Goal: Task Accomplishment & Management: Use online tool/utility

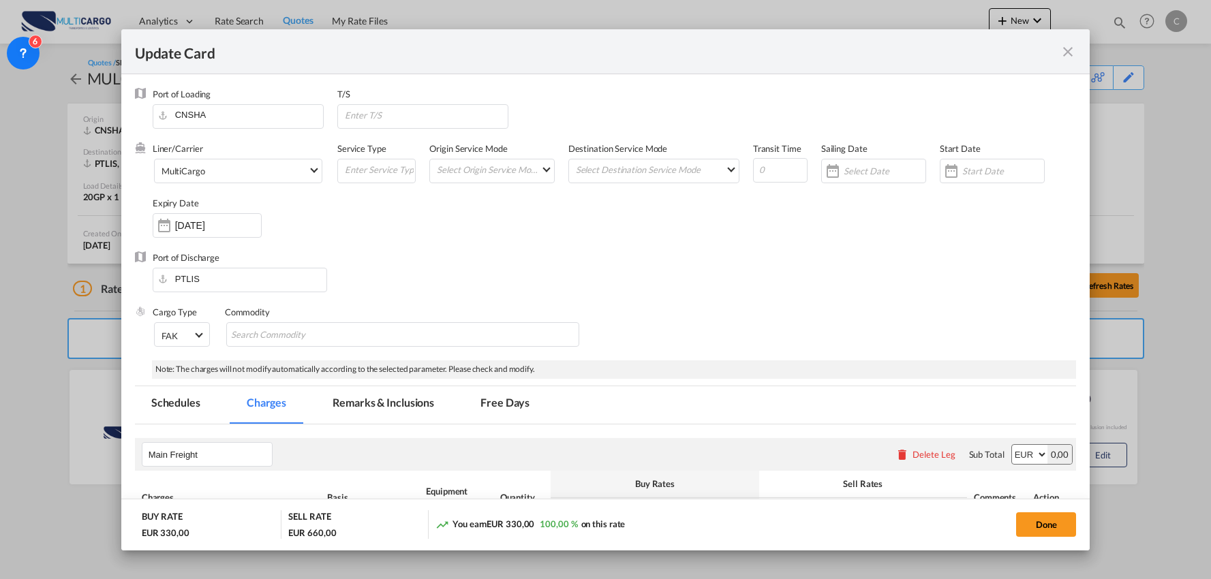
select select "per package"
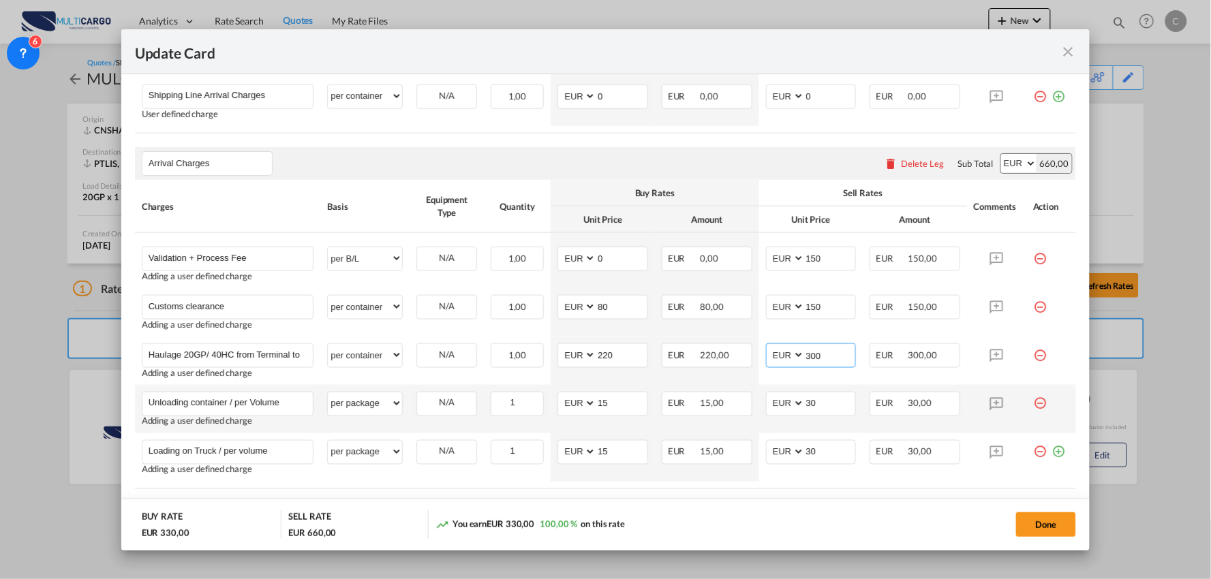
scroll to position [530, 0]
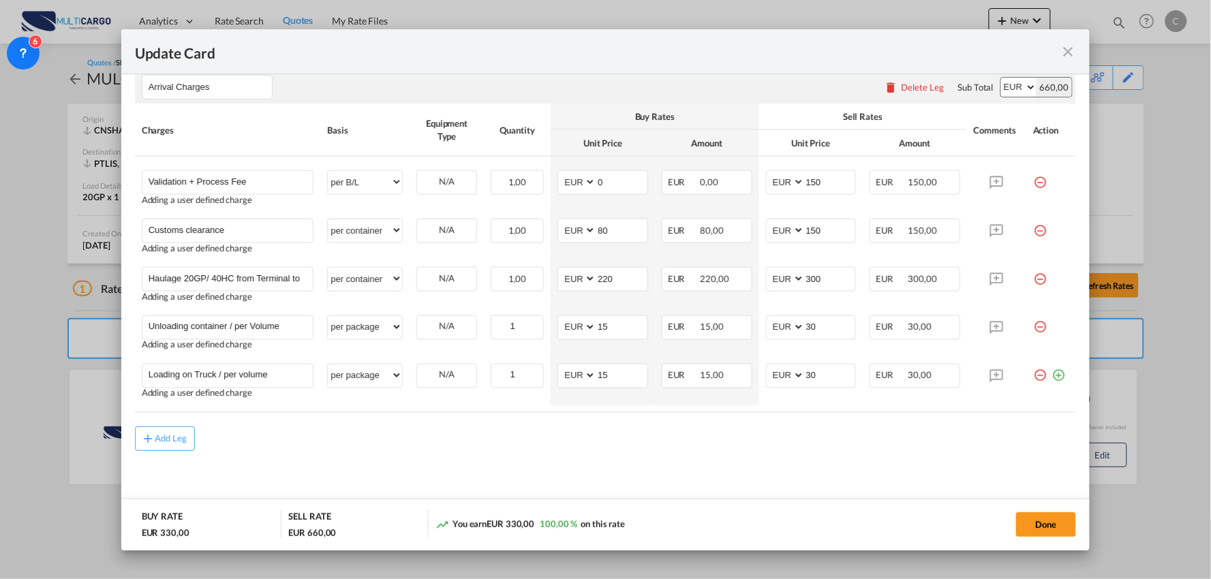
click at [390, 431] on div "Add Leg" at bounding box center [606, 439] width 942 height 25
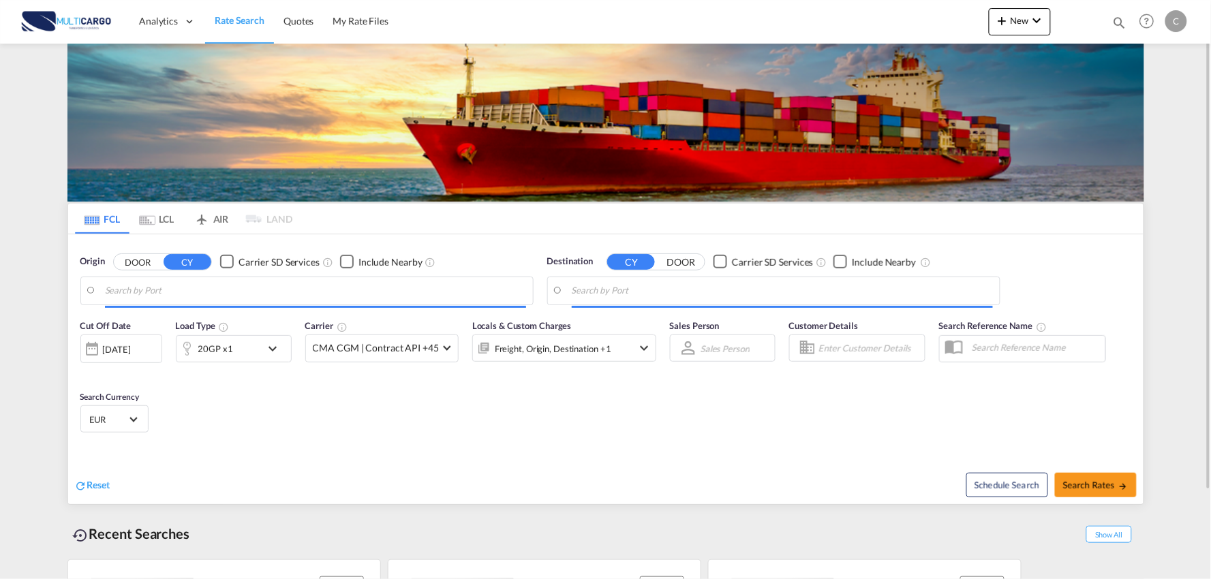
type input "Port of Qingdao, Qingdao, CNTAO"
type input "Leixoes, Leixoes, PTLEI"
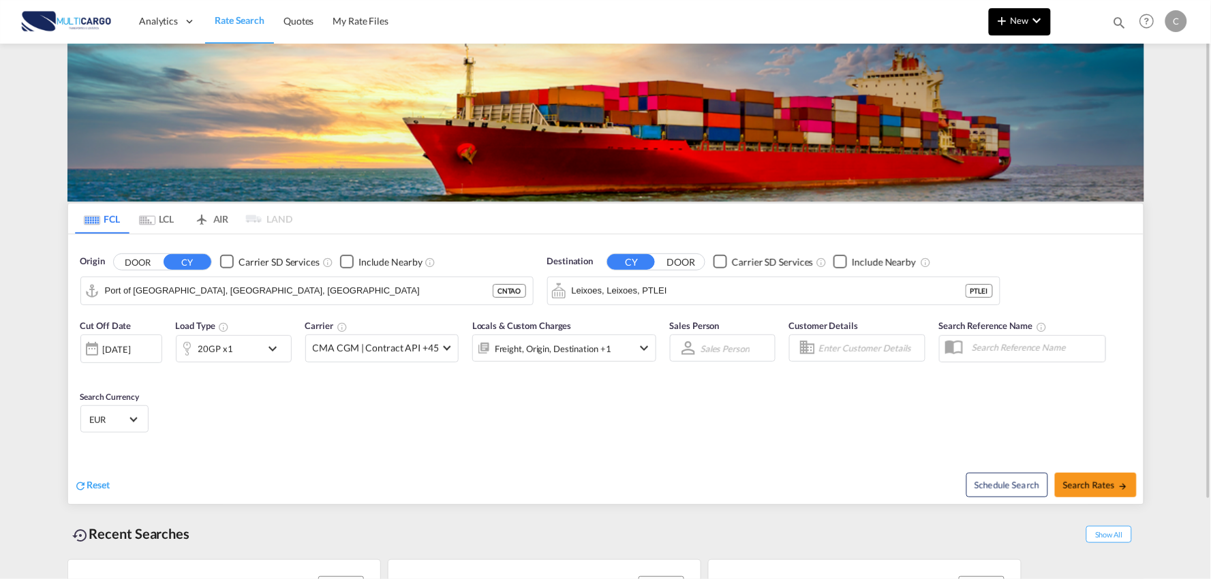
click at [1011, 16] on md-icon "icon-plus 400-fg" at bounding box center [1002, 20] width 16 height 16
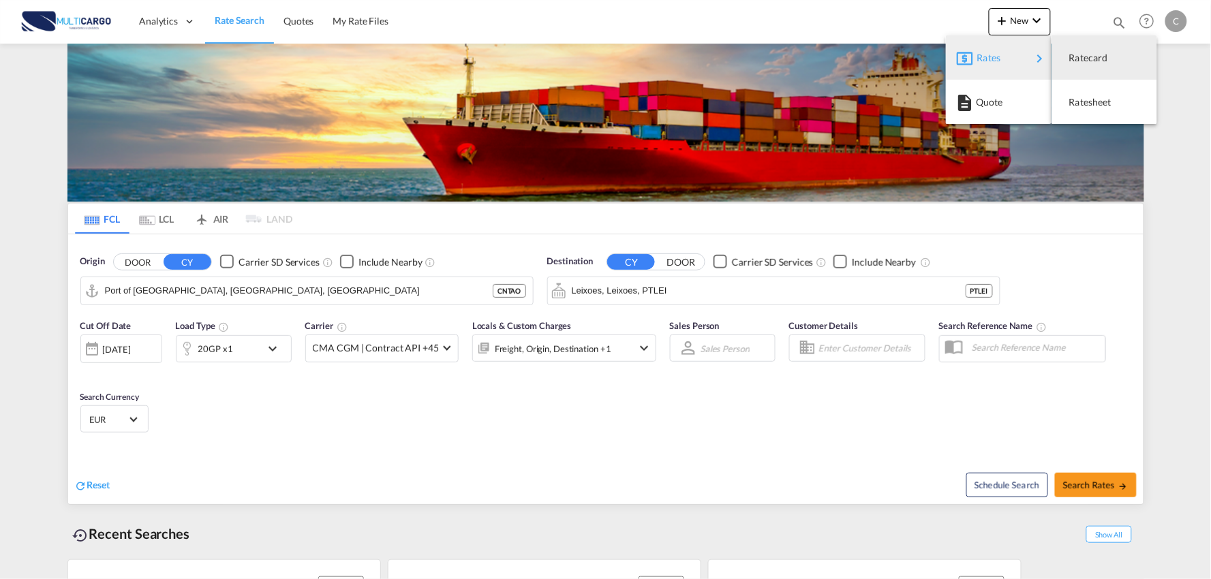
click at [288, 18] on md-backdrop at bounding box center [605, 289] width 1211 height 579
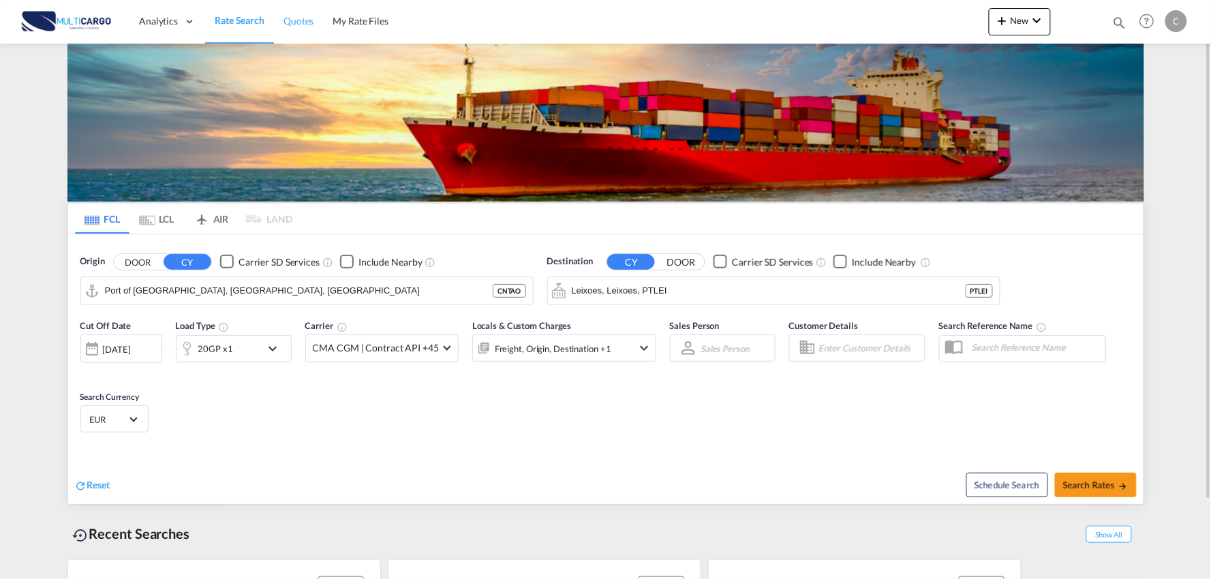
click at [294, 21] on span "Quotes" at bounding box center [298, 21] width 30 height 12
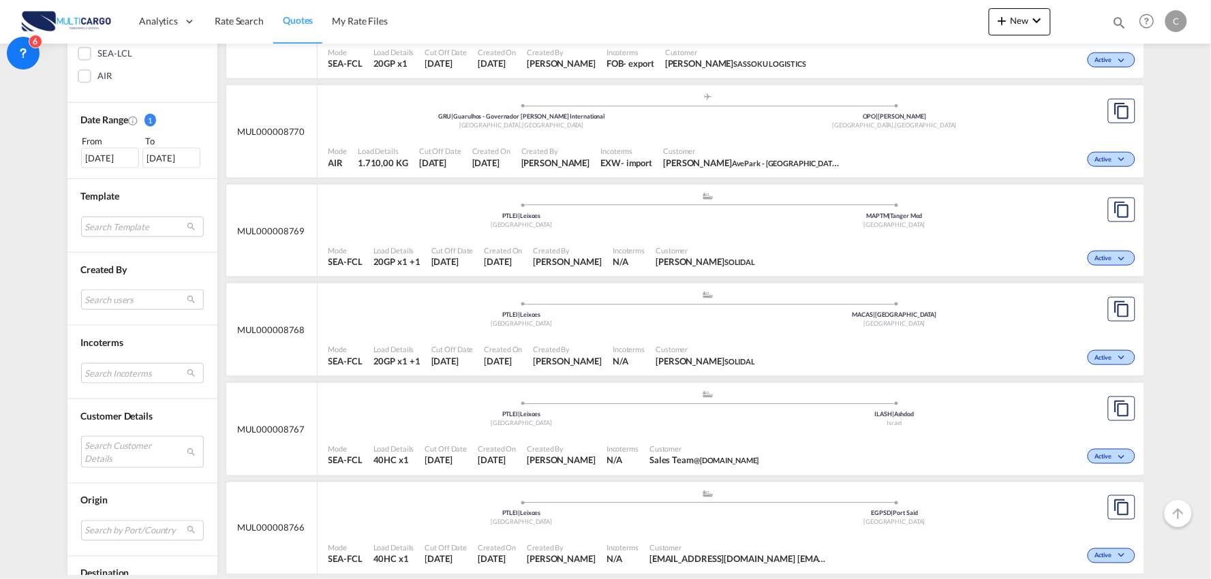
scroll to position [378, 0]
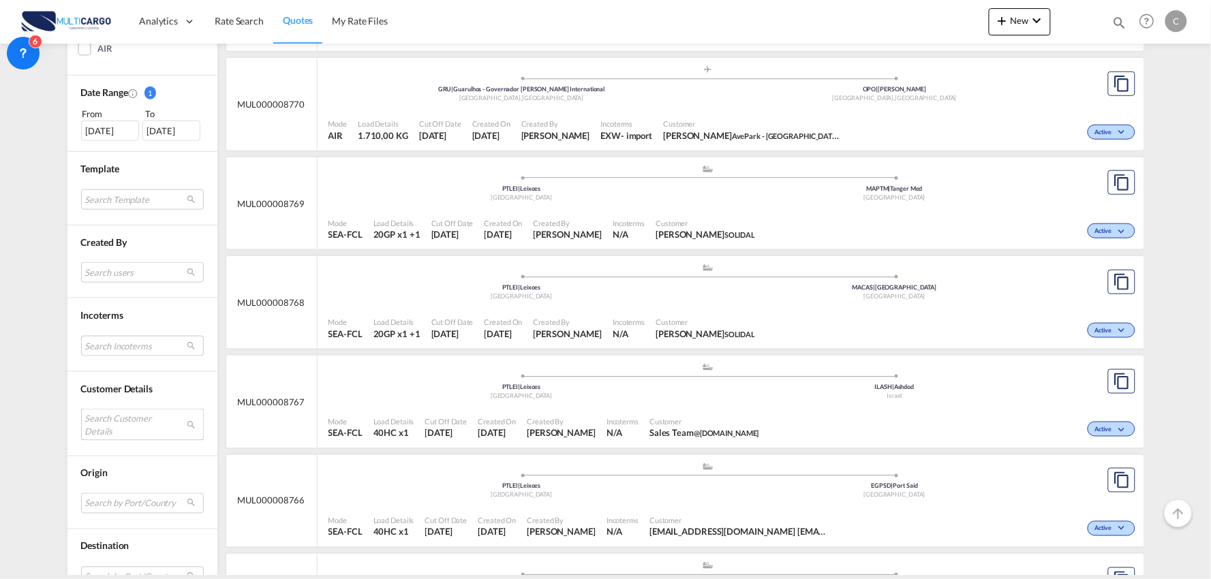
click at [118, 423] on md-select "Search Customer Details user name user molly Mo sales3_csx@honzalogistics.com |…" at bounding box center [142, 424] width 123 height 31
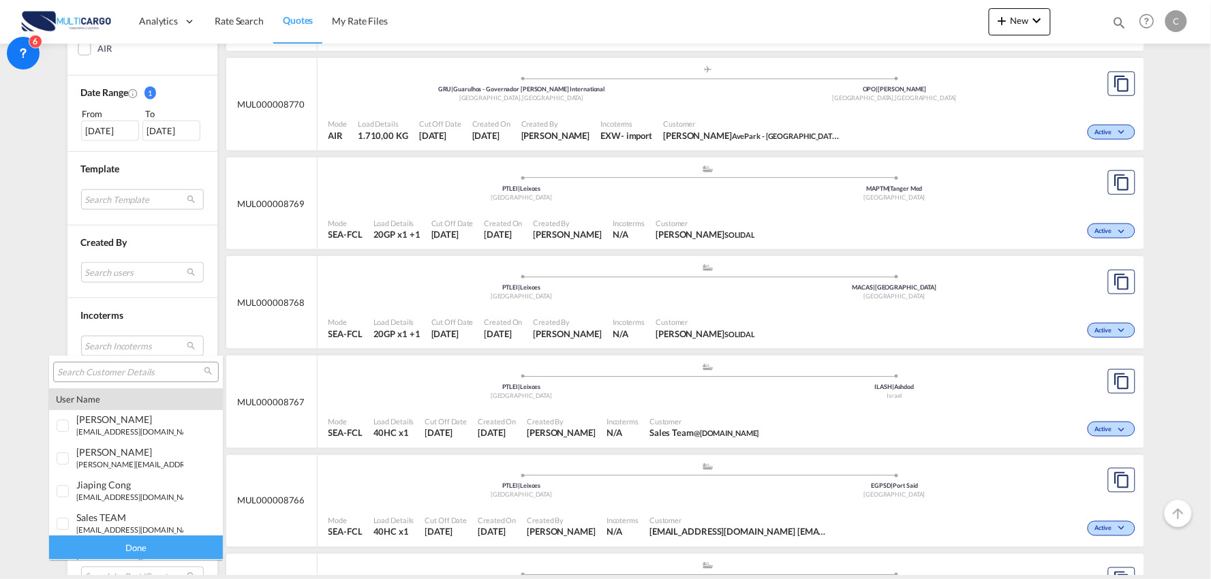
click at [112, 369] on input "search" at bounding box center [130, 373] width 147 height 12
type input "c"
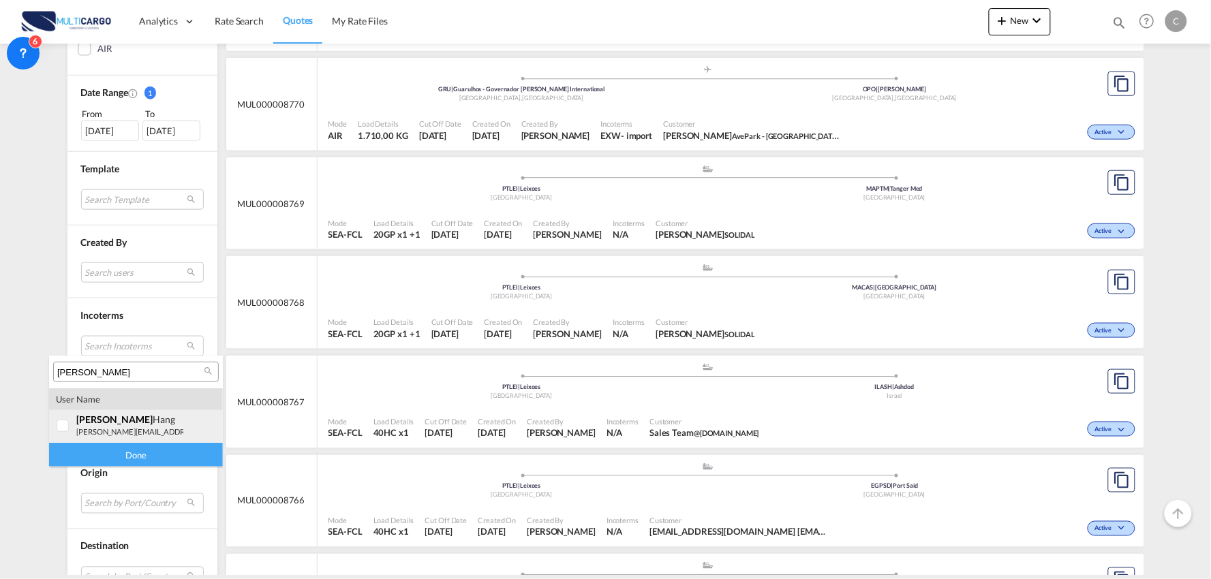
type input "victor z"
click at [59, 425] on div at bounding box center [64, 427] width 14 height 14
click at [109, 457] on div "Done" at bounding box center [136, 455] width 174 height 24
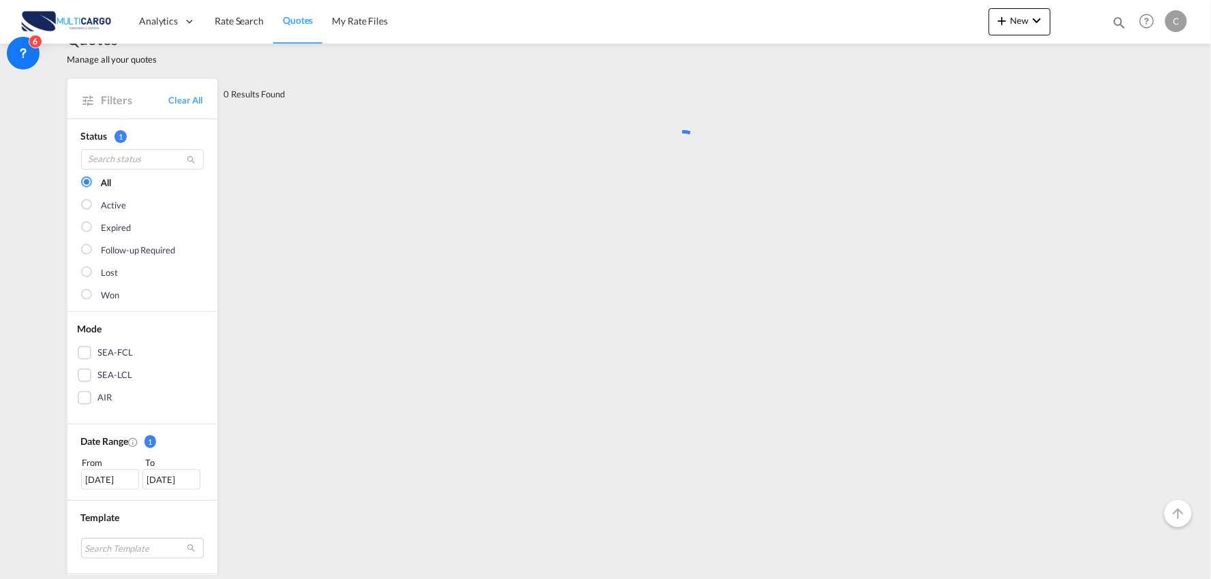
scroll to position [0, 0]
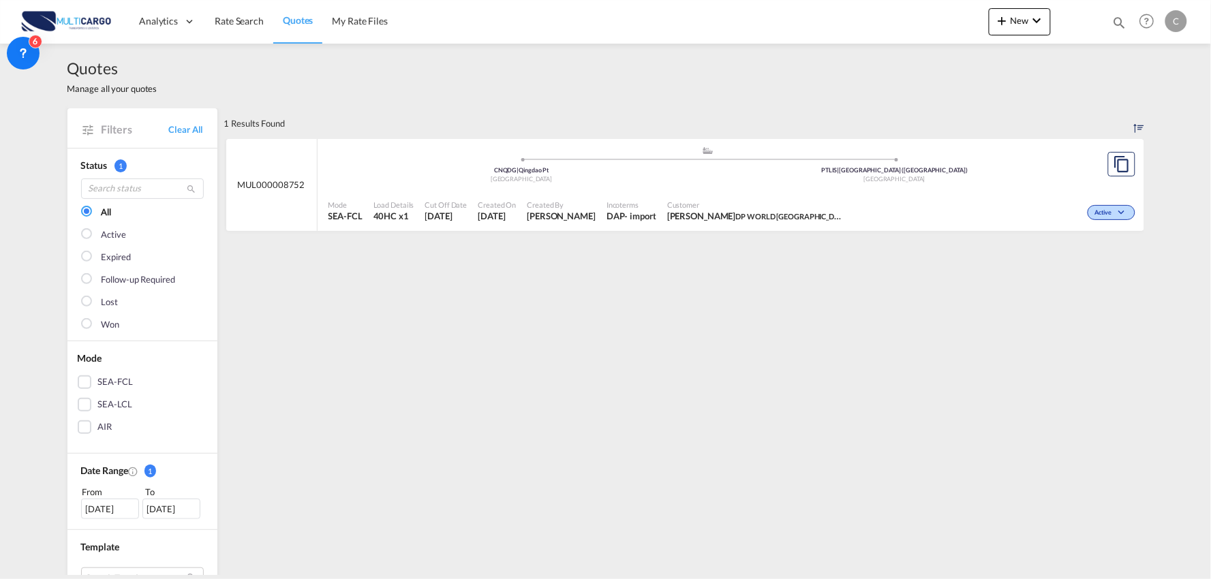
click at [639, 198] on div "Incoterms DAP - import" at bounding box center [631, 211] width 61 height 34
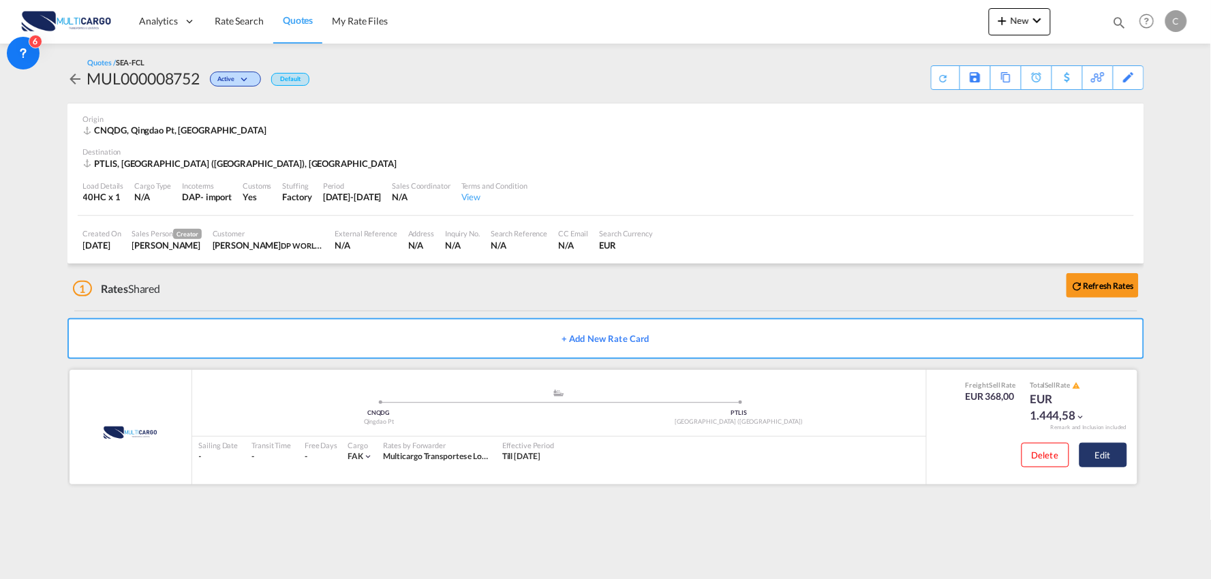
click at [1122, 455] on button "Edit" at bounding box center [1103, 455] width 48 height 25
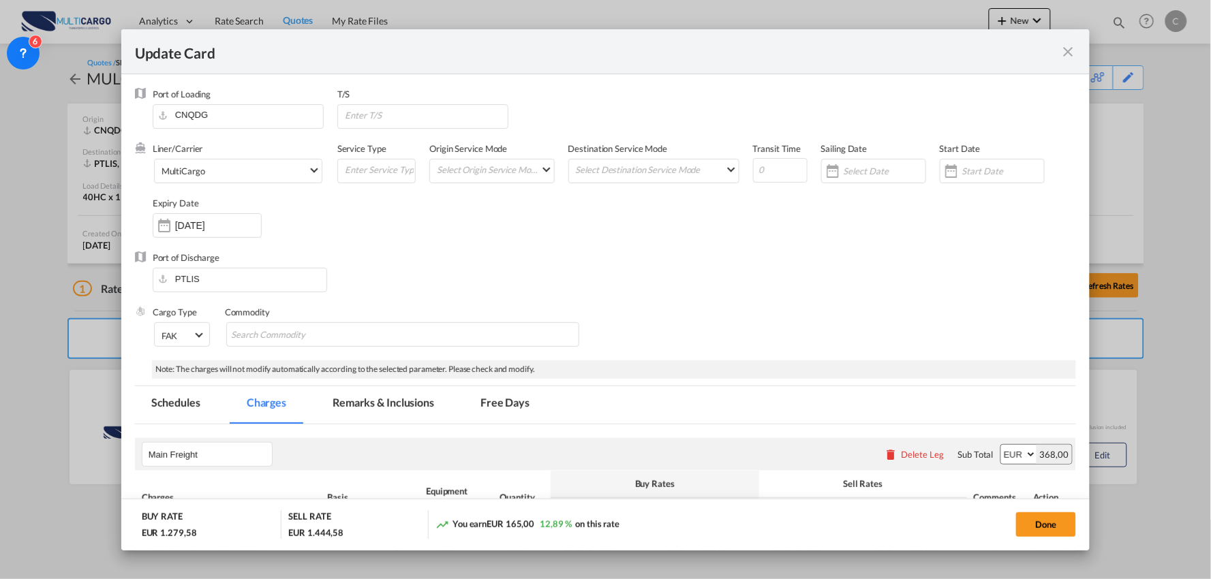
select select "per container"
select select "per B/L"
select select "per_document"
select select "per container"
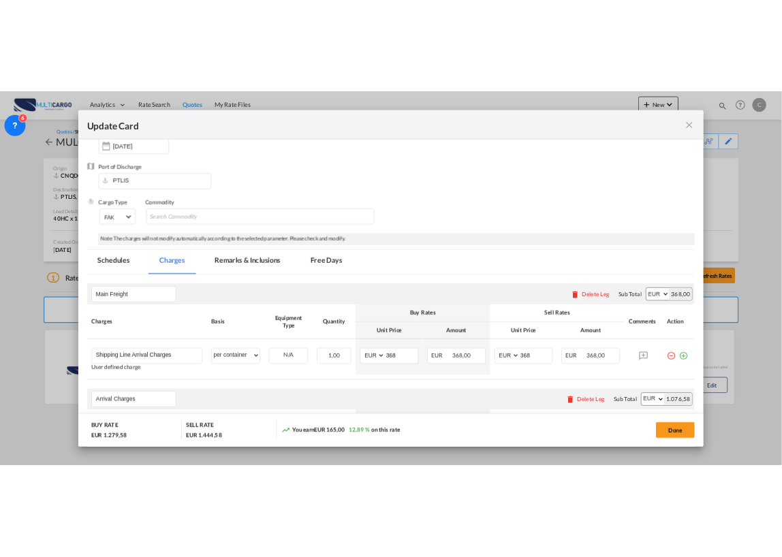
scroll to position [482, 0]
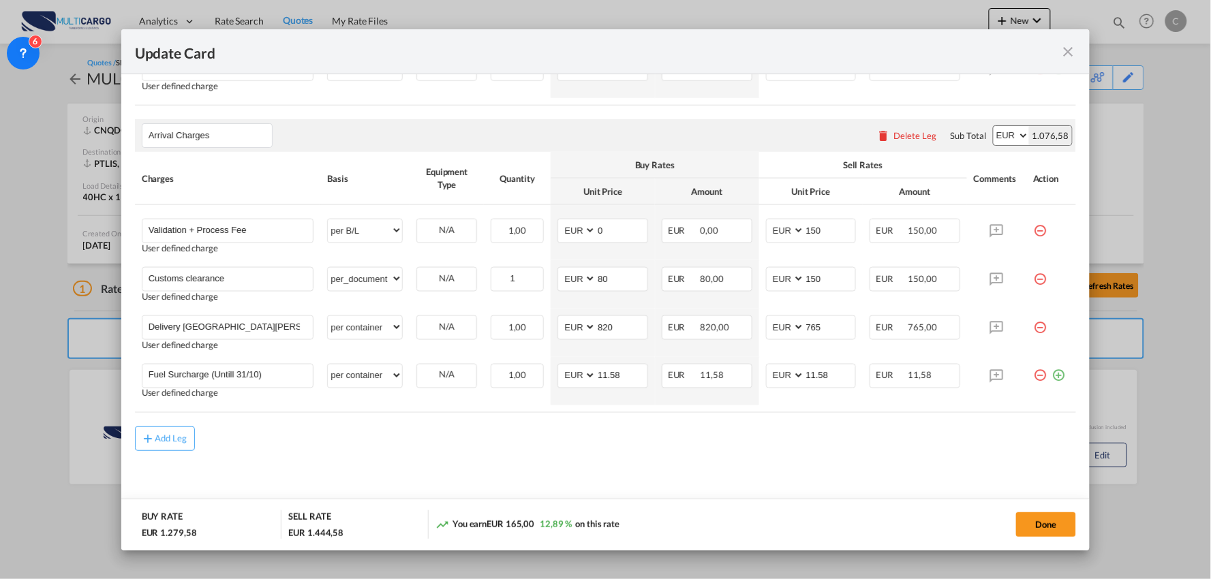
click at [451, 445] on div "Add Leg" at bounding box center [606, 439] width 942 height 25
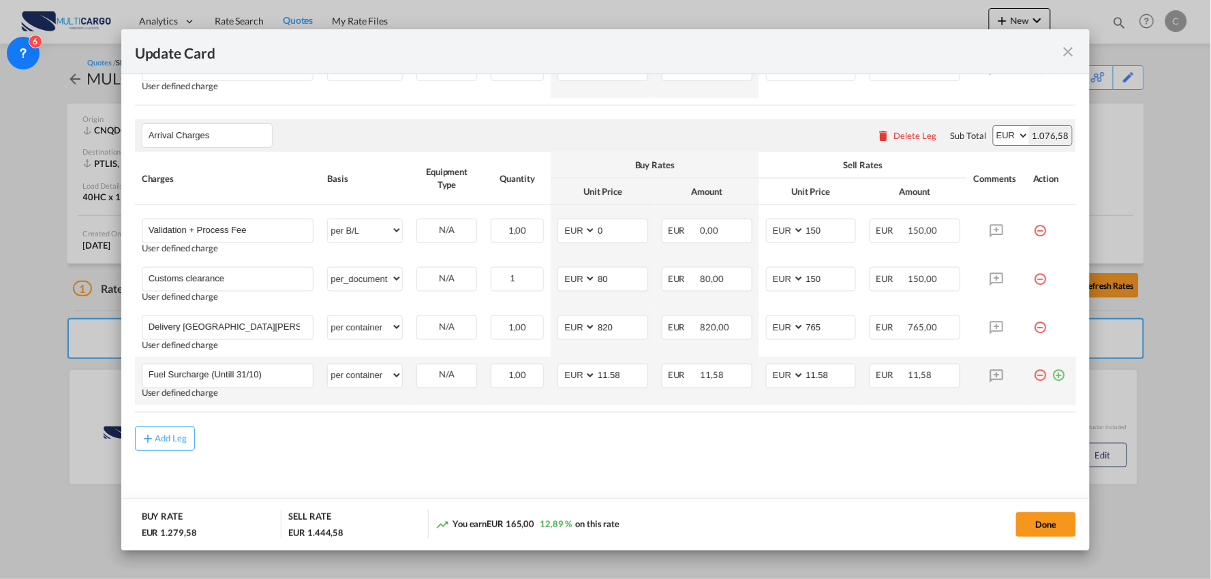
click at [1052, 376] on md-icon "icon-plus-circle-outline green-400-fg" at bounding box center [1059, 371] width 14 height 14
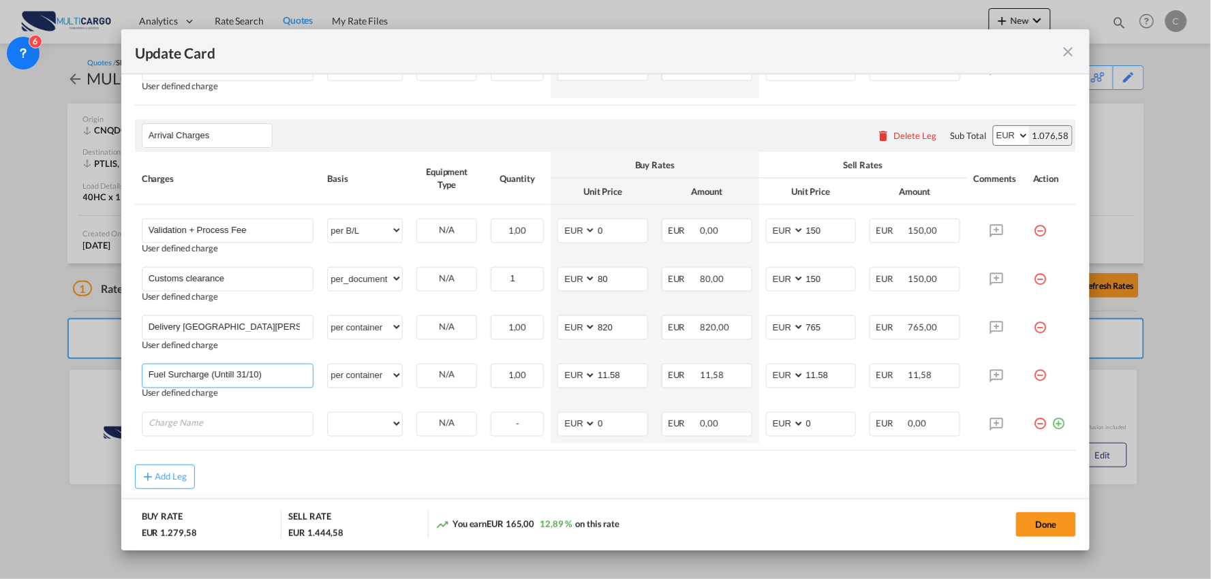
drag, startPoint x: 288, startPoint y: 375, endPoint x: -37, endPoint y: 377, distance: 325.1
click at [0, 377] on html "Analytics Reports Dashboard Rate Search Quotes My Rate Files" at bounding box center [605, 289] width 1211 height 579
click at [263, 418] on input "Charge Name" at bounding box center [231, 423] width 165 height 20
paste input "Fuel Surcharge (Untill 31/10)"
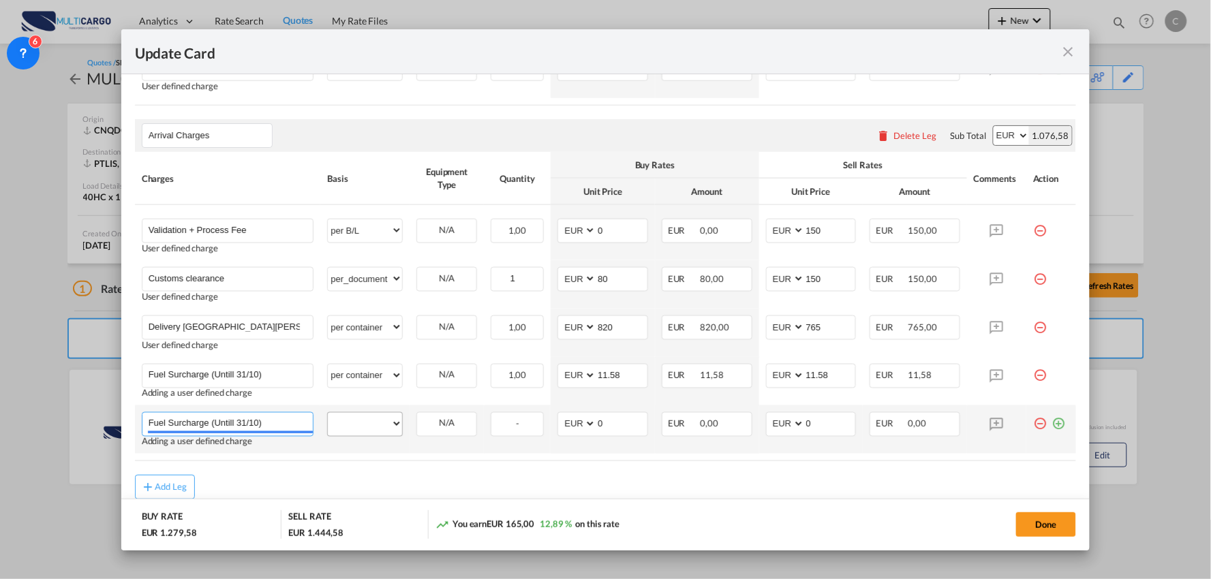
type input "Fuel Surcharge (Untill 31/10)"
click at [377, 429] on select "per equipment per container per B/L per shipping bill per shipment per pallet p…" at bounding box center [365, 424] width 74 height 22
click at [328, 413] on select "per equipment per container per B/L per shipping bill per shipment per pallet p…" at bounding box center [365, 424] width 74 height 22
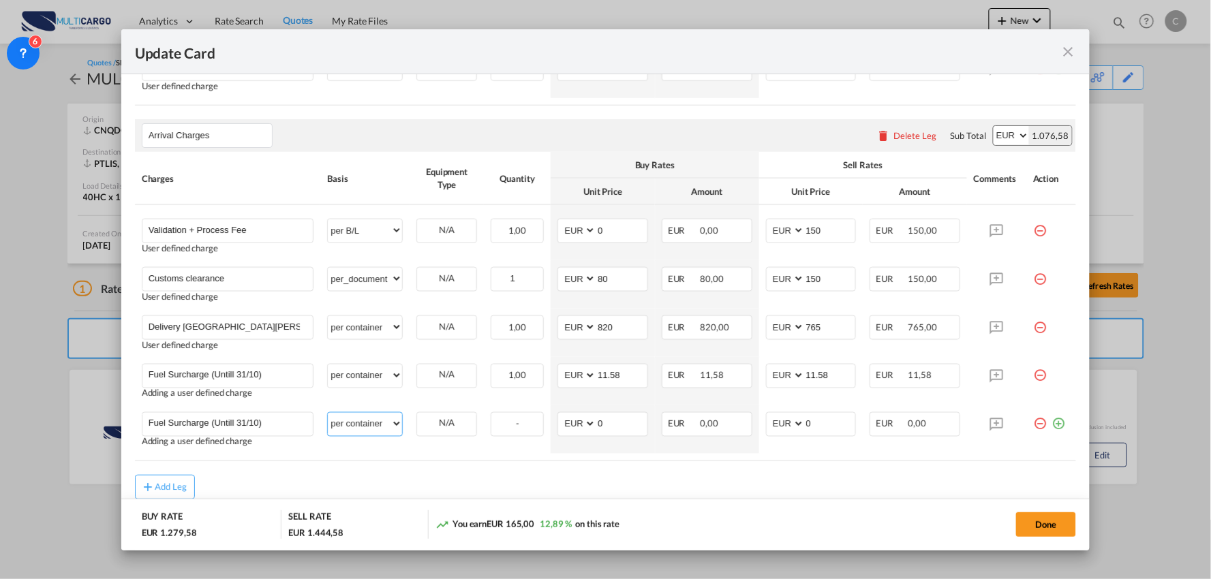
select select "? string: ?"
drag, startPoint x: 281, startPoint y: 366, endPoint x: -92, endPoint y: 346, distance: 374.0
click at [0, 346] on html "Analytics Reports Dashboard Rate Search Quotes My Rate Files" at bounding box center [605, 289] width 1211 height 579
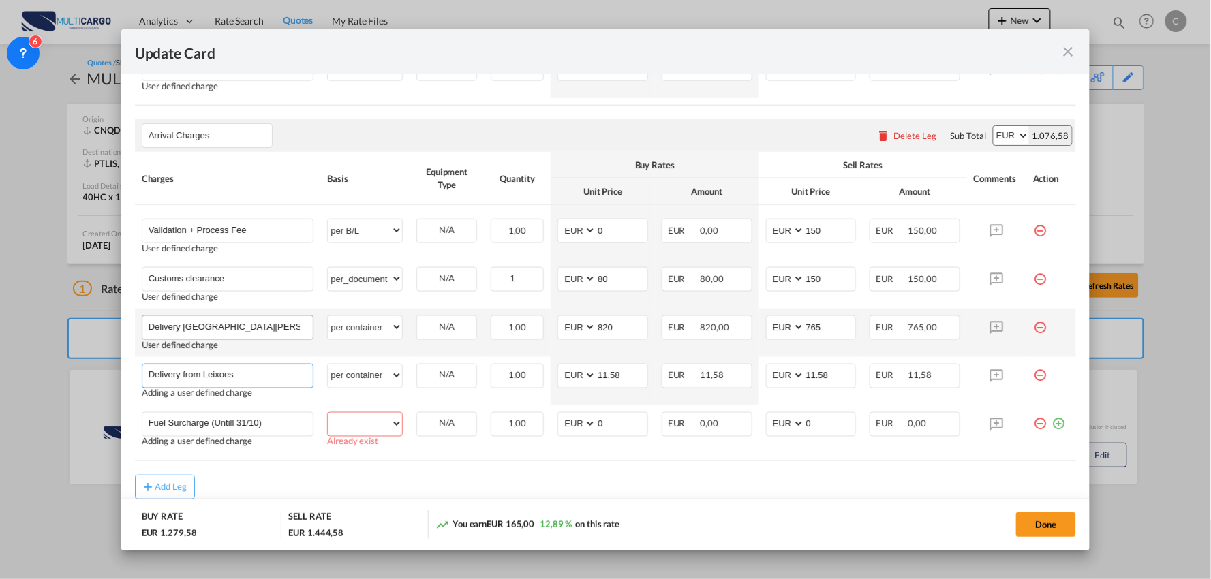
type input "Delivery from Leixoes"
drag, startPoint x: 260, startPoint y: 321, endPoint x: 206, endPoint y: 333, distance: 55.1
click at [181, 320] on input "Delivery Castelo Branco" at bounding box center [231, 326] width 165 height 20
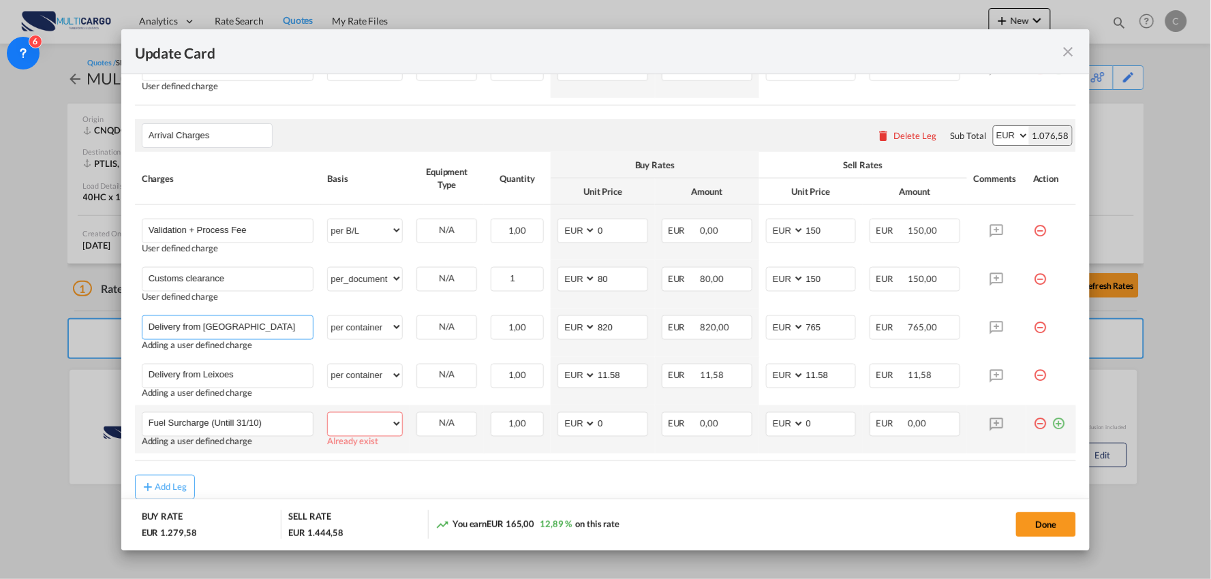
type input "Delivery from Lisboa"
drag, startPoint x: 365, startPoint y: 432, endPoint x: 363, endPoint y: 416, distance: 16.6
click at [365, 432] on select "per equipment per container per B/L per shipping bill per shipment per pallet p…" at bounding box center [365, 424] width 74 height 22
select select "per container"
click at [328, 413] on select "per equipment per container per B/L per shipping bill per shipment per pallet p…" at bounding box center [365, 424] width 74 height 22
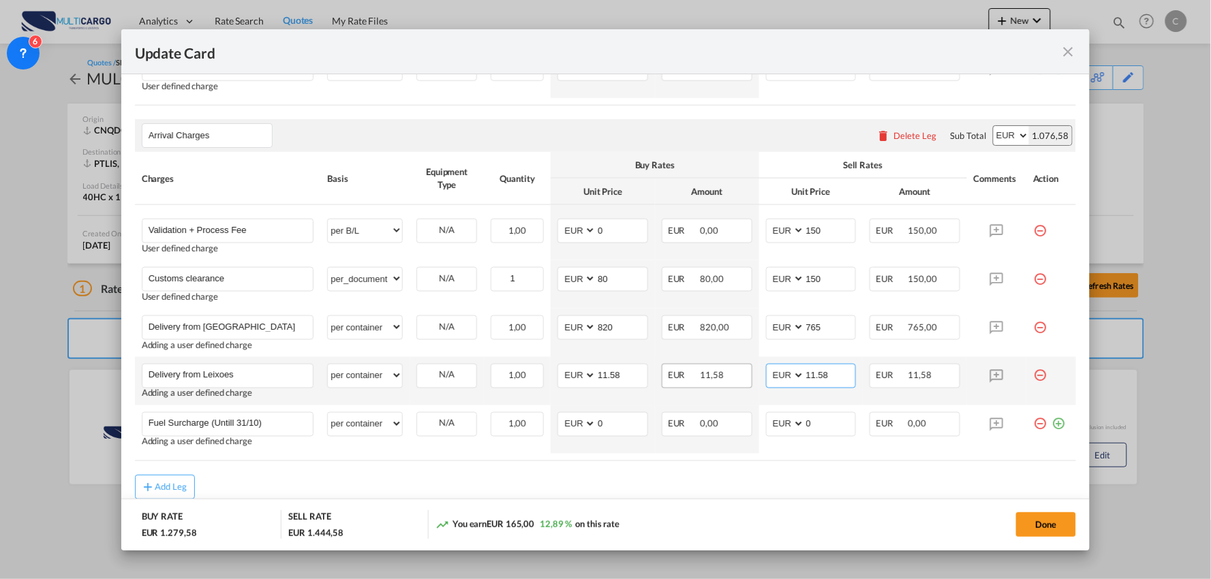
drag, startPoint x: 830, startPoint y: 371, endPoint x: 682, endPoint y: 384, distance: 148.4
click at [682, 384] on tr "Delivery from Leixoes Please Enter User Defined Charges Cannot Be Published Add…" at bounding box center [606, 381] width 942 height 48
type input "765"
drag, startPoint x: 619, startPoint y: 373, endPoint x: 502, endPoint y: 375, distance: 117.2
click at [498, 377] on tr "Delivery from Leixoes Please Enter User Defined Charges Cannot Be Published Add…" at bounding box center [606, 381] width 942 height 48
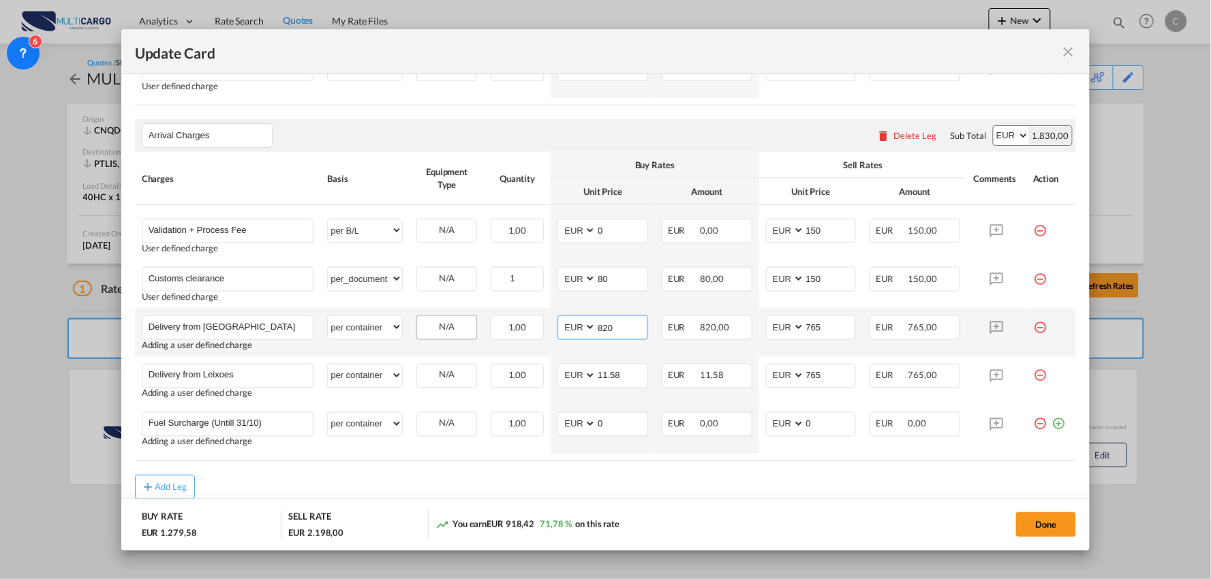
drag, startPoint x: 613, startPoint y: 331, endPoint x: 443, endPoint y: 328, distance: 170.4
click at [427, 331] on tr "Delivery from Lisboa Please Enter User Defined Charges Cannot Be Published Addi…" at bounding box center [606, 333] width 942 height 48
drag, startPoint x: 590, startPoint y: 336, endPoint x: 503, endPoint y: 346, distance: 87.7
click at [503, 346] on tr "Delivery from Lisboa Please Enter User Defined Charges Cannot Be Published Addi…" at bounding box center [606, 333] width 942 height 48
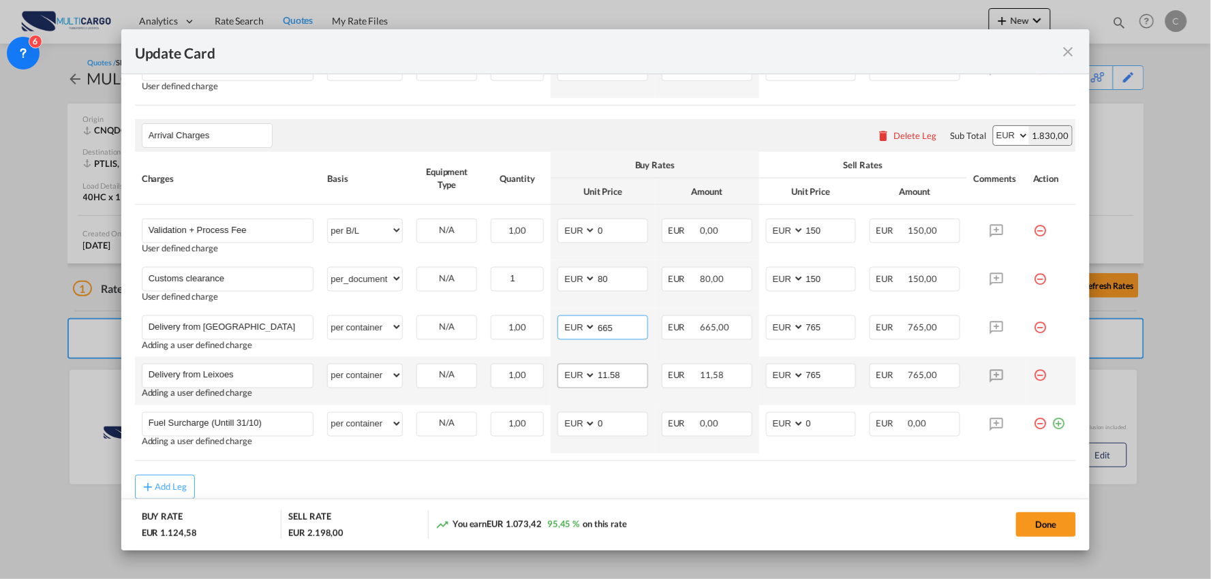
type input "665"
drag, startPoint x: 630, startPoint y: 375, endPoint x: 493, endPoint y: 376, distance: 136.3
click at [493, 376] on tr "Delivery from Leixoes Please Enter User Defined Charges Cannot Be Published Add…" at bounding box center [606, 381] width 942 height 48
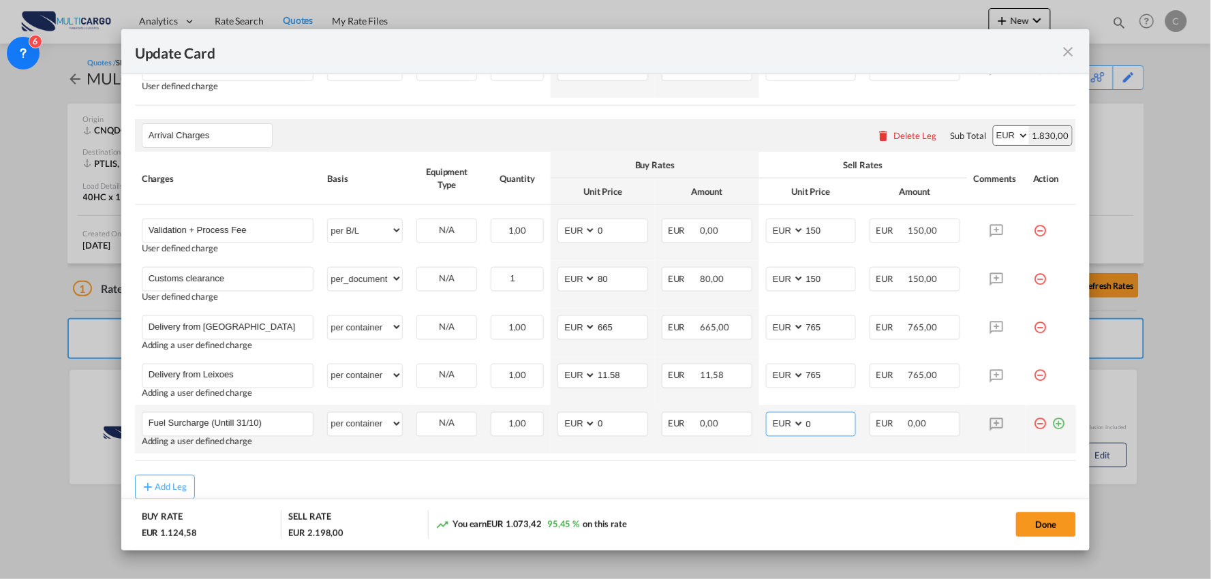
drag, startPoint x: 818, startPoint y: 424, endPoint x: 771, endPoint y: 424, distance: 47.7
click at [771, 424] on md-input-container "AED AFN ALL AMD ANG AOA ARS AUD AWG AZN BAM BBD BDT BGN BHD BIF BMD BND BOB BRL…" at bounding box center [811, 424] width 91 height 25
click at [775, 493] on div "Add Leg" at bounding box center [606, 487] width 942 height 25
drag, startPoint x: 600, startPoint y: 428, endPoint x: 559, endPoint y: 428, distance: 40.9
click at [559, 428] on md-input-container "AED AFN ALL AMD ANG AOA ARS AUD AWG AZN BAM BBD BDT BGN BHD BIF BMD BND BOB BRL…" at bounding box center [602, 424] width 91 height 25
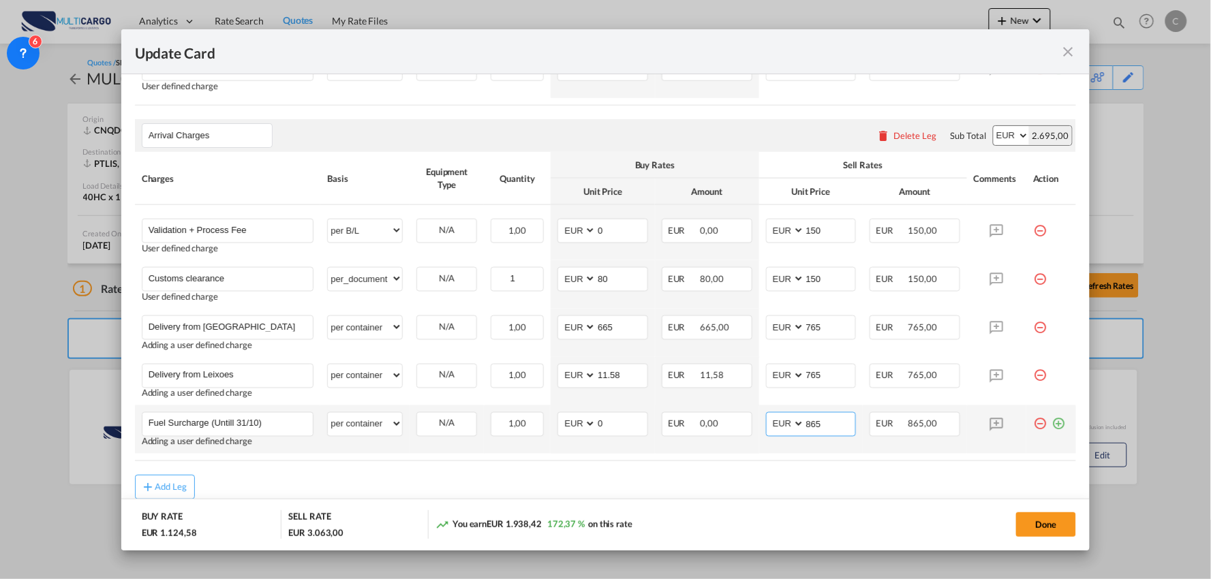
drag, startPoint x: 820, startPoint y: 419, endPoint x: 745, endPoint y: 428, distance: 75.5
click at [747, 427] on tr "Fuel Surcharge (Untill 31/10) Please Enter User Defined Charges Cannot Be Publi…" at bounding box center [606, 429] width 942 height 48
drag, startPoint x: 818, startPoint y: 425, endPoint x: 741, endPoint y: 418, distance: 76.6
click at [741, 423] on tr "Fuel Surcharge (Untill 31/10) Please Enter User Defined Charges Cannot Be Publi…" at bounding box center [606, 429] width 942 height 48
type input "11.58"
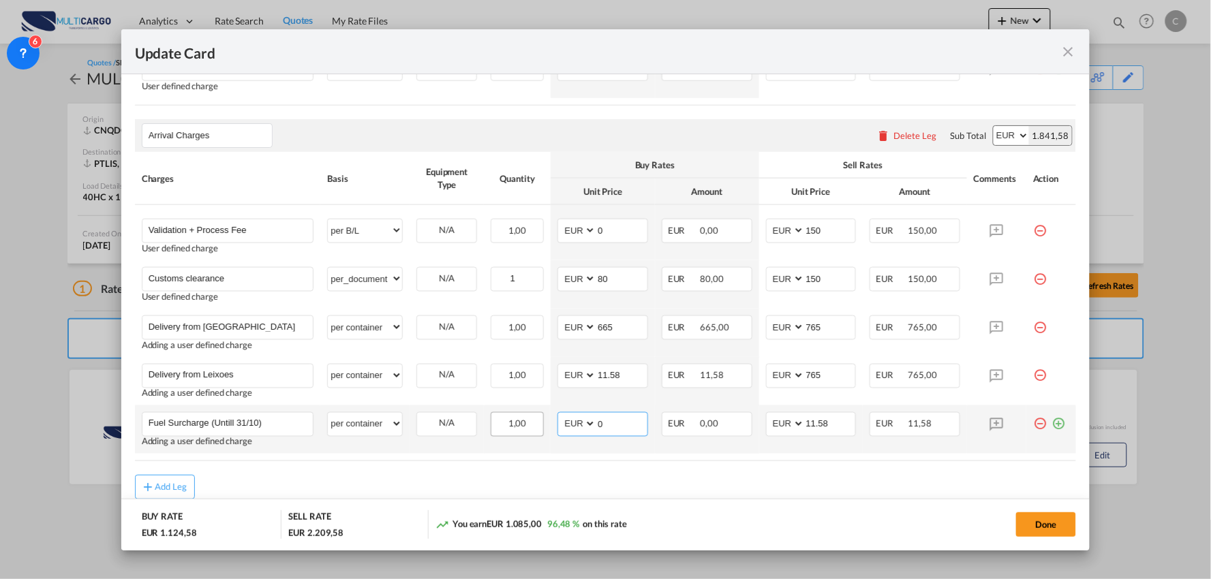
drag, startPoint x: 598, startPoint y: 429, endPoint x: 532, endPoint y: 418, distance: 67.0
click at [532, 418] on tr "Fuel Surcharge (Untill 31/10) Please Enter User Defined Charges Cannot Be Publi…" at bounding box center [606, 429] width 942 height 48
type input "10.58"
click at [691, 494] on div "Add Leg" at bounding box center [606, 487] width 942 height 25
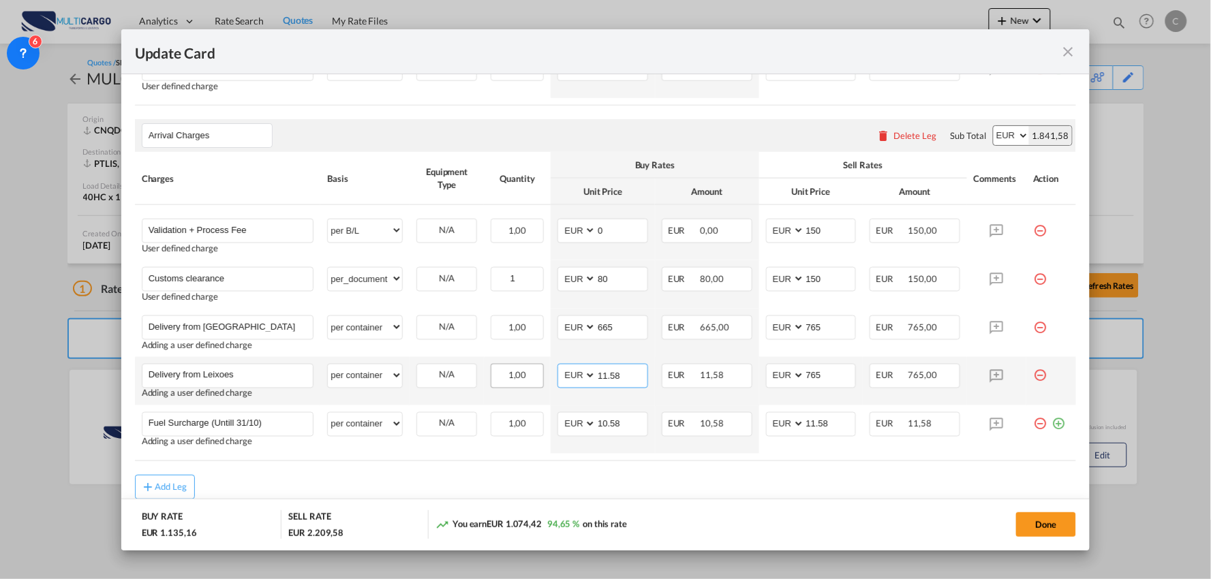
drag, startPoint x: 624, startPoint y: 376, endPoint x: 536, endPoint y: 366, distance: 88.5
click at [536, 366] on tr "Delivery from Leixoes Please Enter User Defined Charges Cannot Be Published Add…" at bounding box center [606, 381] width 942 height 48
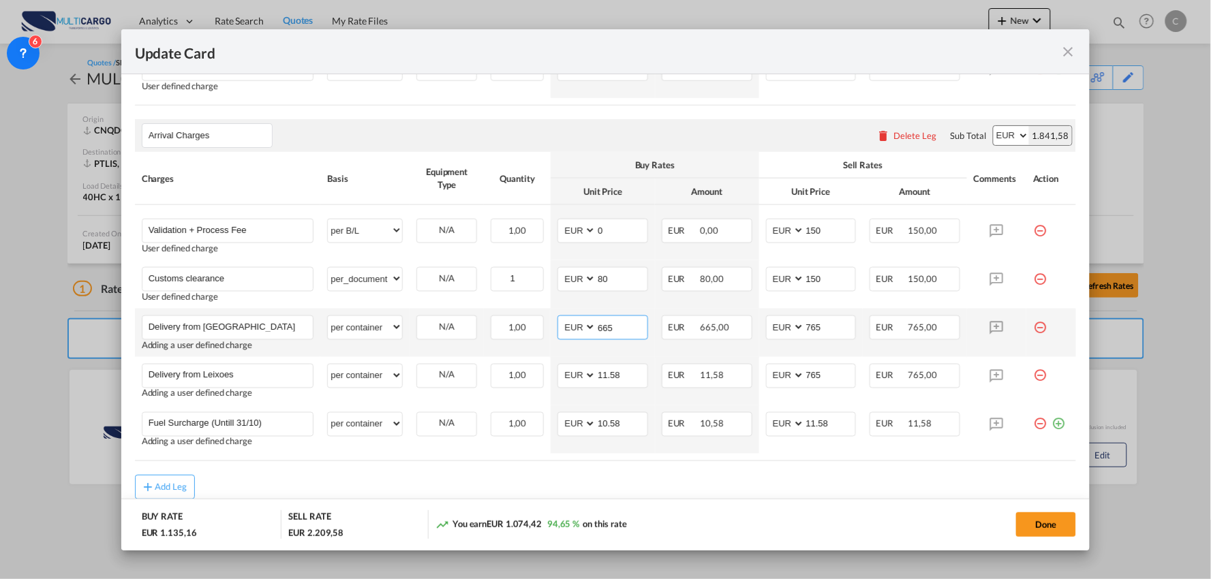
drag, startPoint x: 627, startPoint y: 330, endPoint x: 559, endPoint y: 329, distance: 68.2
click at [559, 329] on md-input-container "AED AFN ALL AMD ANG AOA ARS AUD AWG AZN BAM BBD BDT BGN BHD BIF BMD BND BOB BRL…" at bounding box center [602, 328] width 91 height 25
type input "625"
click at [737, 506] on md-dialog-actions "BUY RATE EUR 1.095,16 SELL RATE EUR 2.209,58 You earn EUR 1.114,42 101,76 % on …" at bounding box center [605, 525] width 969 height 52
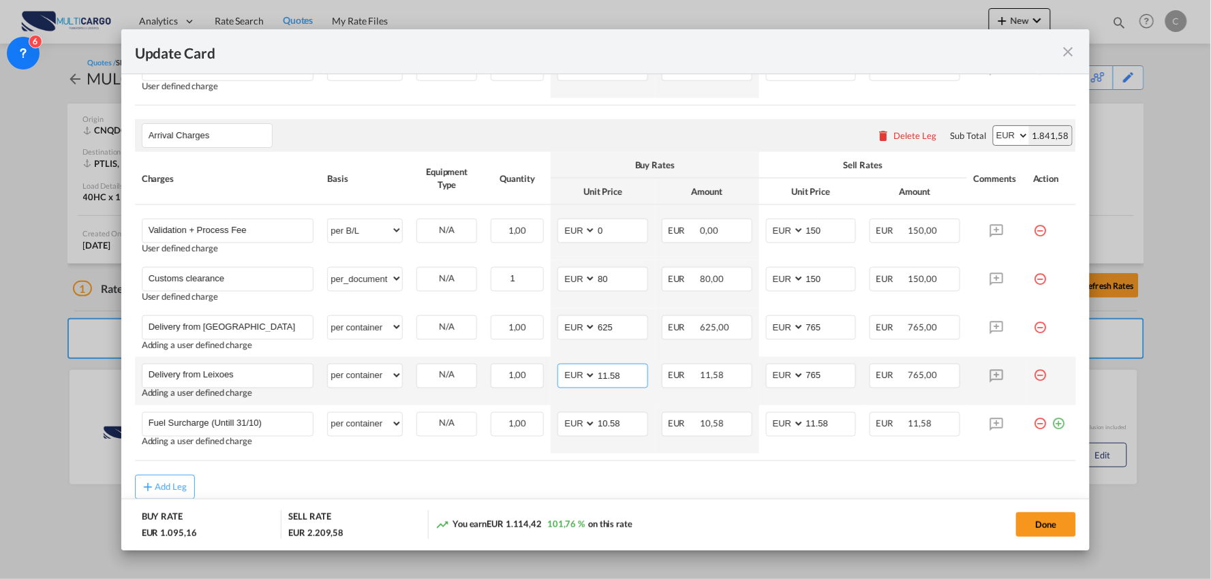
drag, startPoint x: 631, startPoint y: 378, endPoint x: 556, endPoint y: 376, distance: 75.0
click at [557, 376] on md-input-container "AED AFN ALL AMD ANG AOA ARS AUD AWG AZN BAM BBD BDT BGN BHD BIF BMD BND BOB BRL…" at bounding box center [602, 376] width 91 height 25
type input "625"
click at [827, 373] on input "765" at bounding box center [830, 375] width 51 height 20
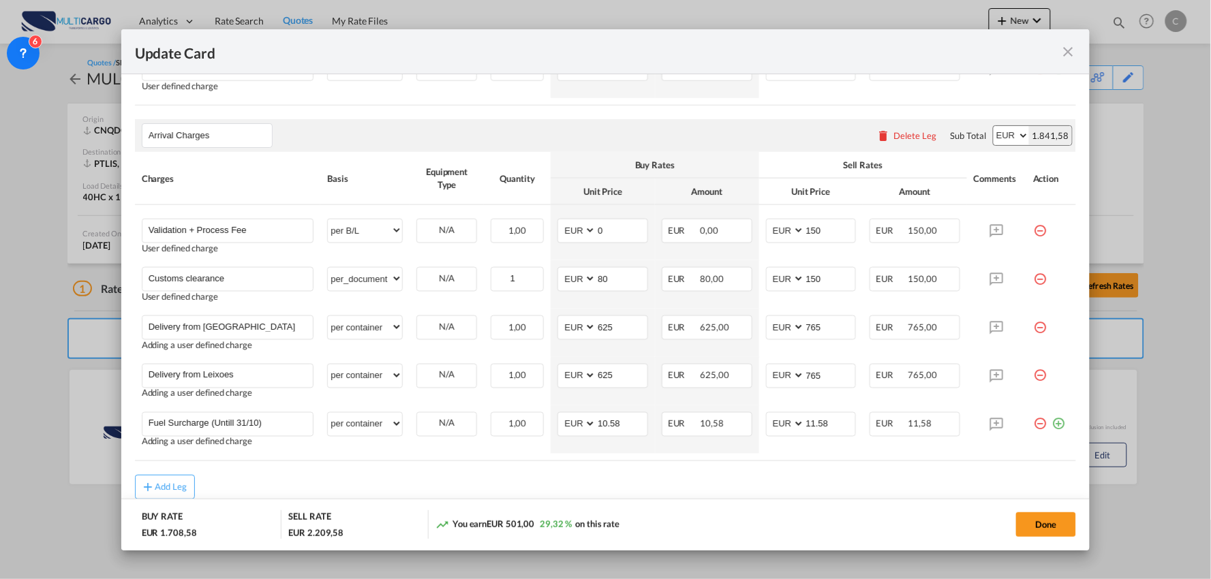
click at [322, 474] on rate-modification "Main Freight Please enter leg name Leg Name Already Exists Delete Leg Sub Total…" at bounding box center [606, 221] width 942 height 557
click at [645, 51] on div "Update Card" at bounding box center [597, 51] width 925 height 17
click at [375, 484] on div "Add Leg" at bounding box center [606, 487] width 942 height 25
